Goal: Task Accomplishment & Management: Complete application form

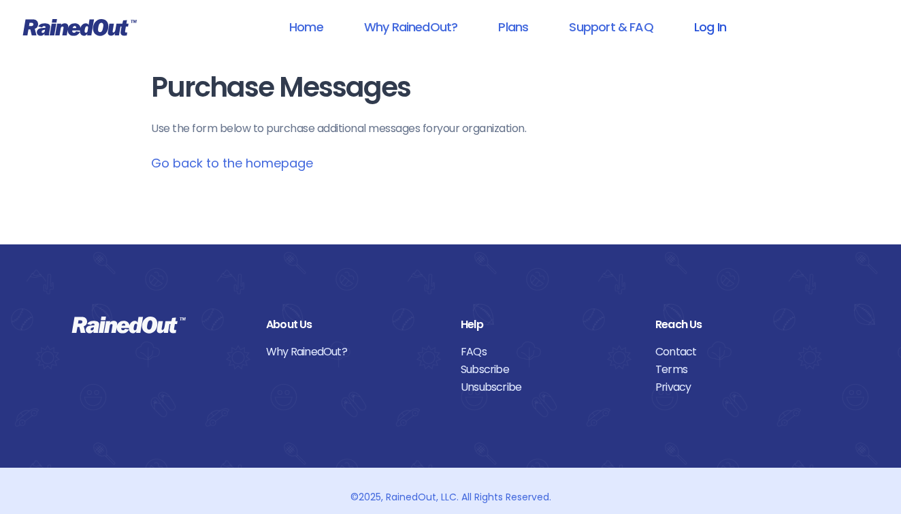
click at [716, 26] on link "Log In" at bounding box center [709, 27] width 67 height 31
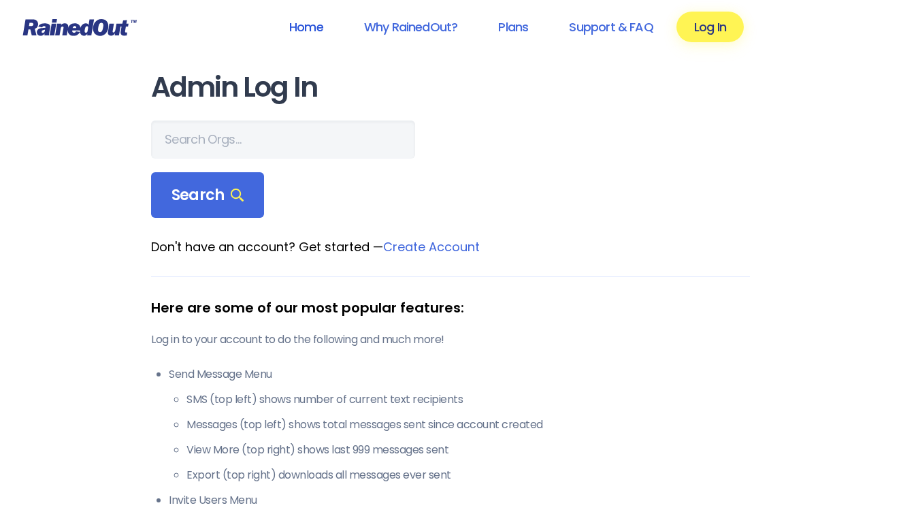
click at [300, 22] on link "Home" at bounding box center [305, 27] width 69 height 31
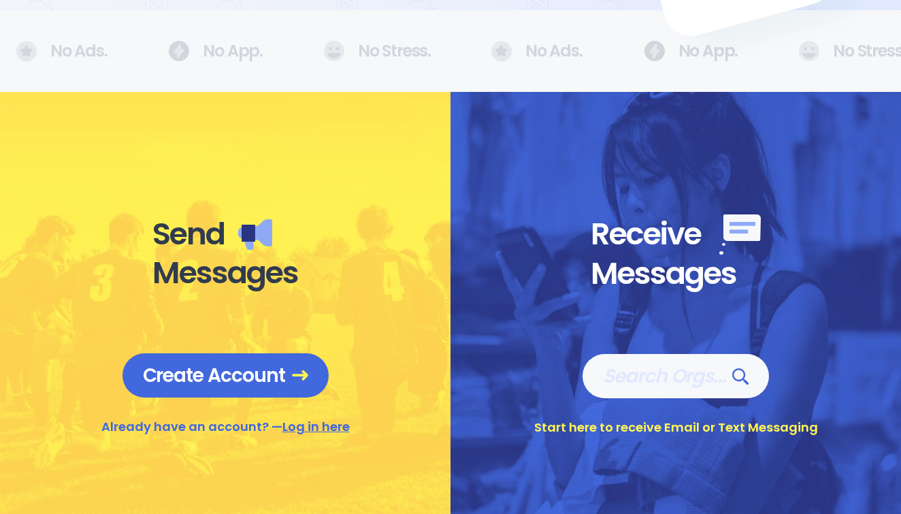
scroll to position [465, 0]
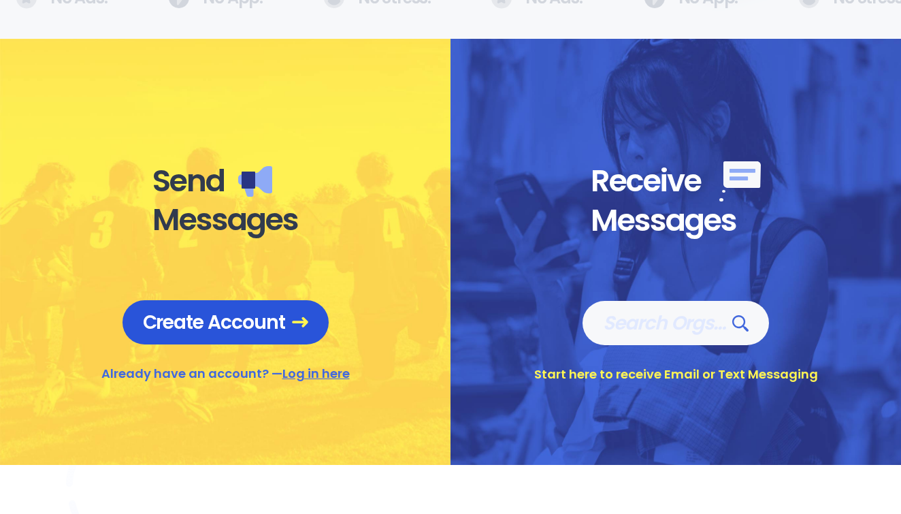
click at [228, 334] on span "Create Account" at bounding box center [225, 322] width 165 height 24
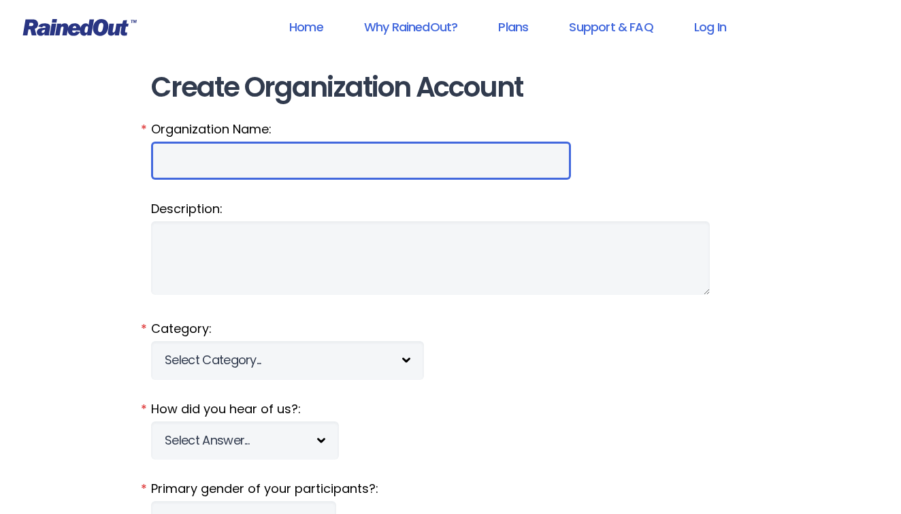
click at [342, 161] on input "Organization Name:" at bounding box center [361, 160] width 420 height 38
click at [544, 165] on input "Organization Name:" at bounding box center [361, 160] width 420 height 38
click at [548, 163] on input "Organization Name:" at bounding box center [361, 160] width 420 height 38
click at [422, 171] on input "Organization Name:" at bounding box center [361, 160] width 420 height 38
click at [420, 169] on input "Organization Name:" at bounding box center [361, 160] width 420 height 38
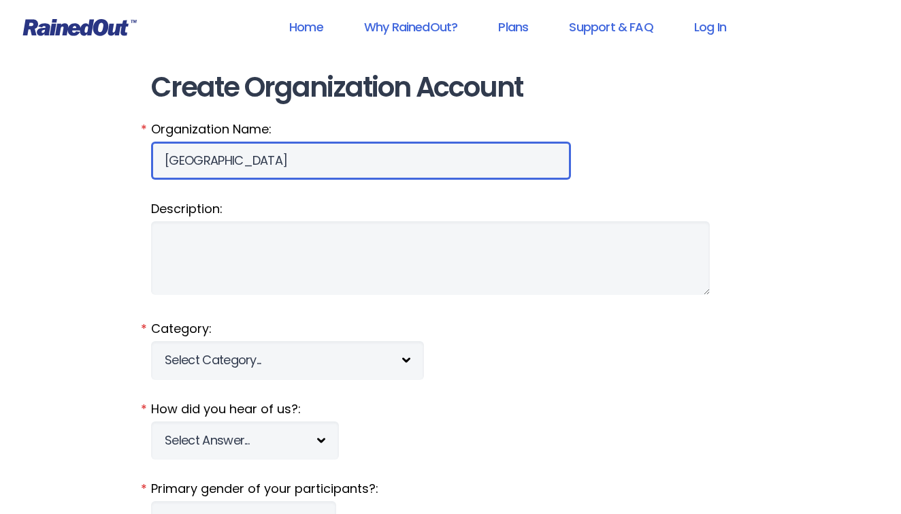
type input "[GEOGRAPHIC_DATA]"
